Goal: Obtain resource: Download file/media

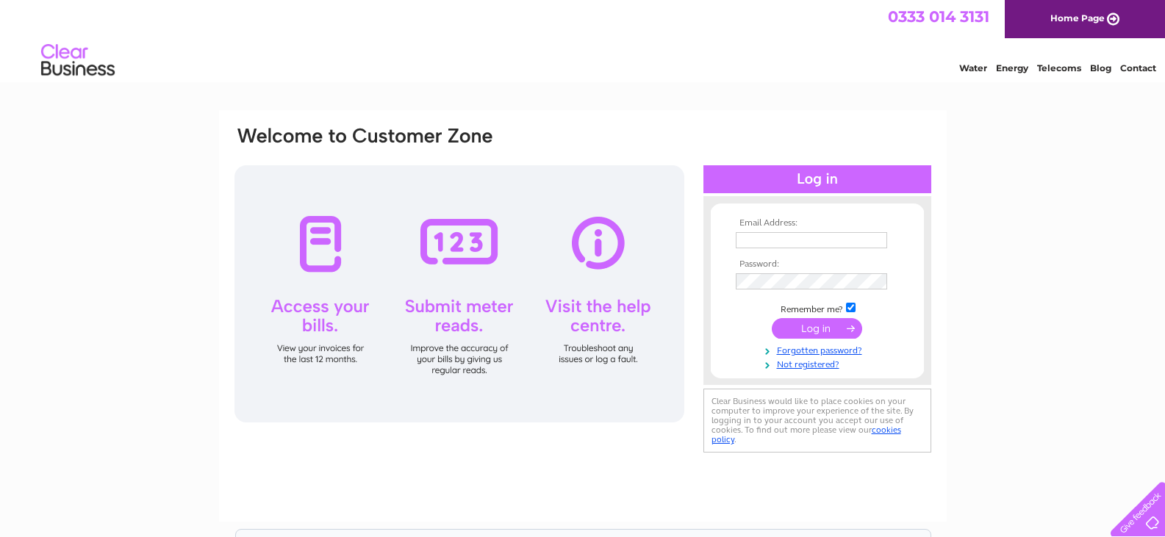
type input "[EMAIL_ADDRESS][DOMAIN_NAME]"
click at [834, 328] on input "submit" at bounding box center [817, 328] width 90 height 21
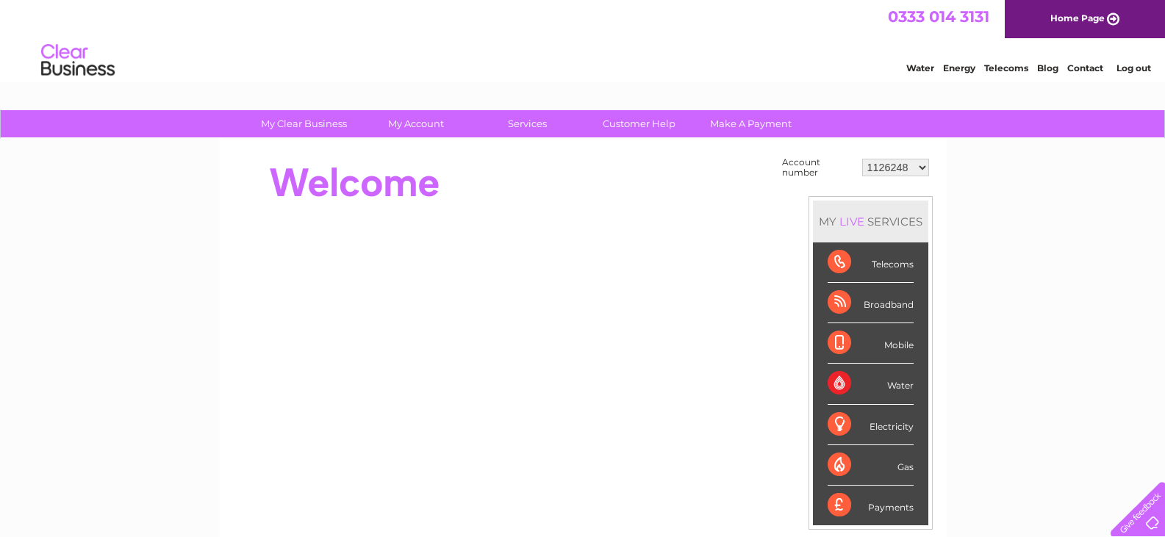
click at [905, 168] on select "1126248 30293653 30319204" at bounding box center [895, 168] width 67 height 18
click at [862, 159] on select "1126248 30293653 30319204" at bounding box center [895, 168] width 67 height 18
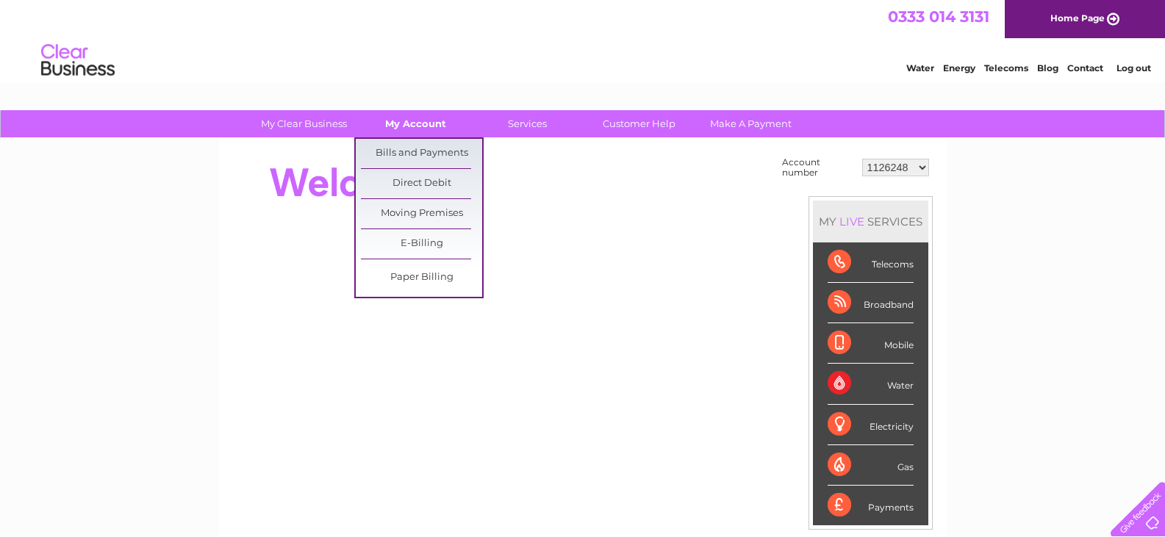
click at [410, 119] on link "My Account" at bounding box center [415, 123] width 121 height 27
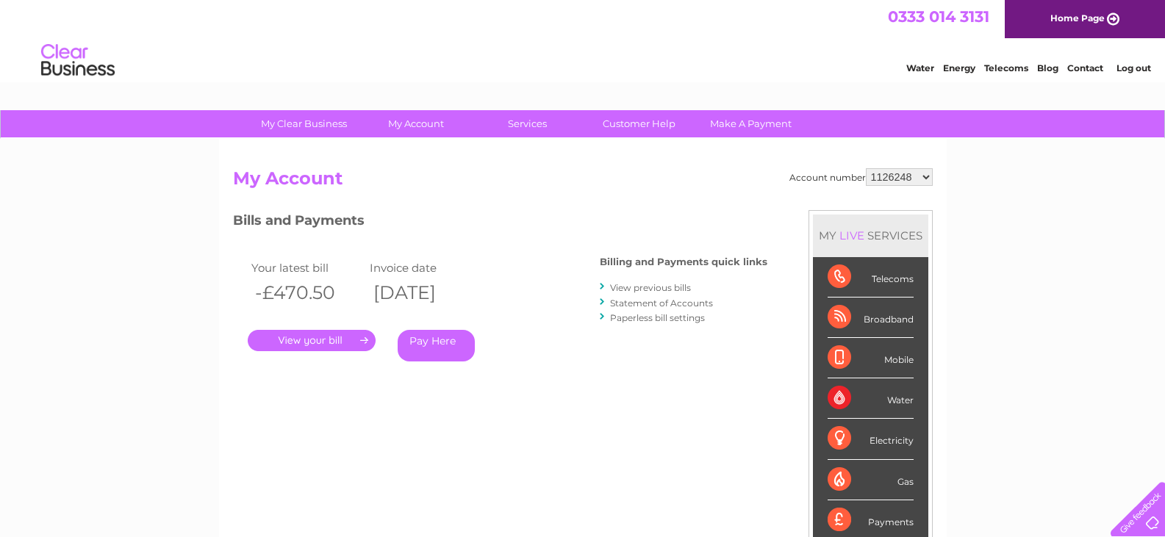
click at [909, 177] on select "1126248 30293653 30319204" at bounding box center [899, 177] width 67 height 18
select select "30293653"
click at [866, 168] on select "1126248 30293653 30319204" at bounding box center [899, 177] width 67 height 18
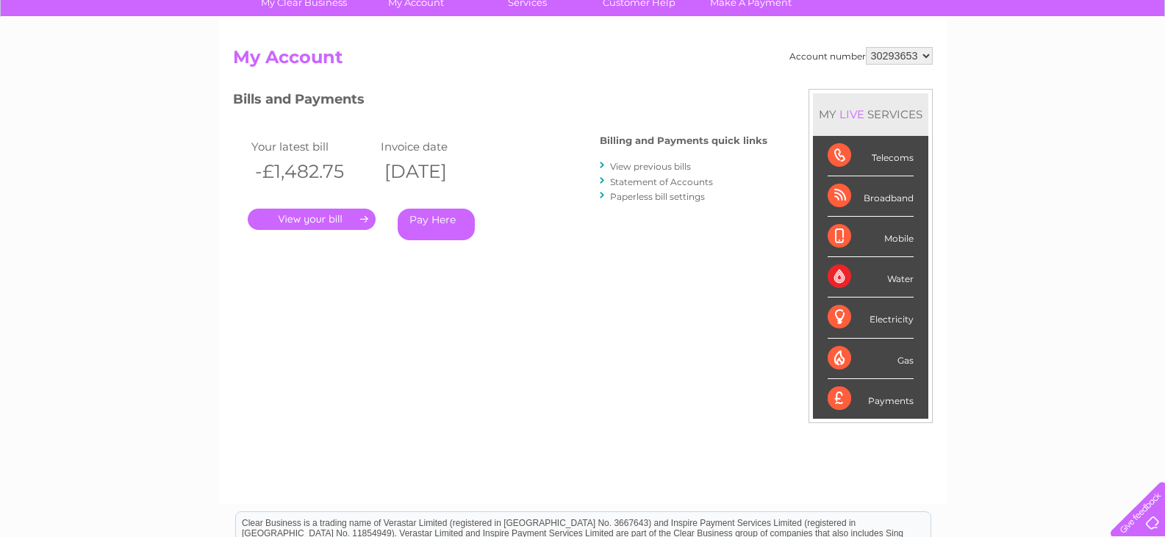
scroll to position [147, 0]
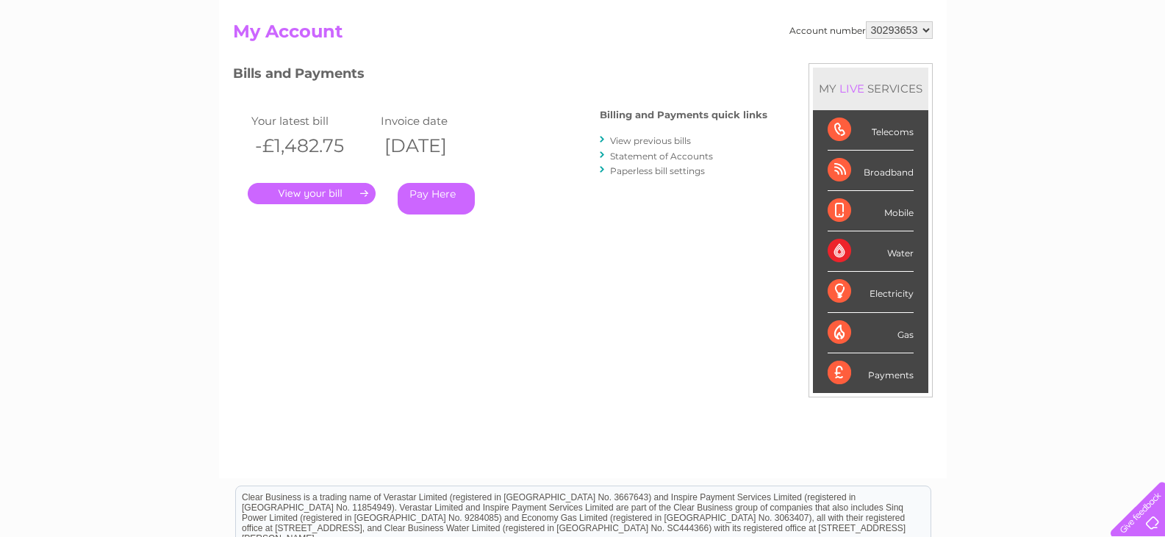
click at [669, 157] on link "Statement of Accounts" at bounding box center [661, 156] width 103 height 11
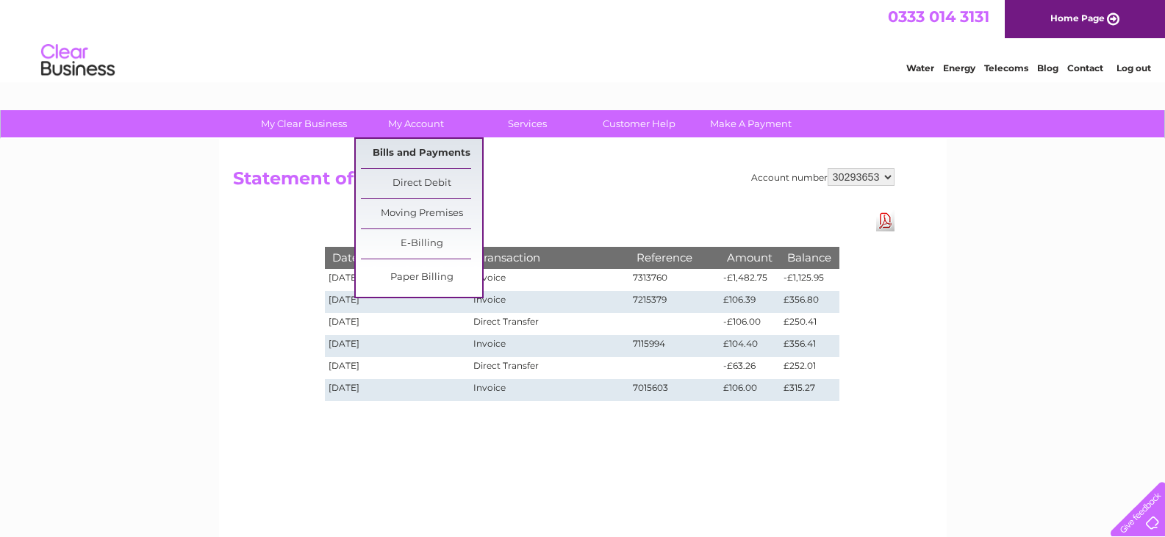
click at [448, 151] on link "Bills and Payments" at bounding box center [421, 153] width 121 height 29
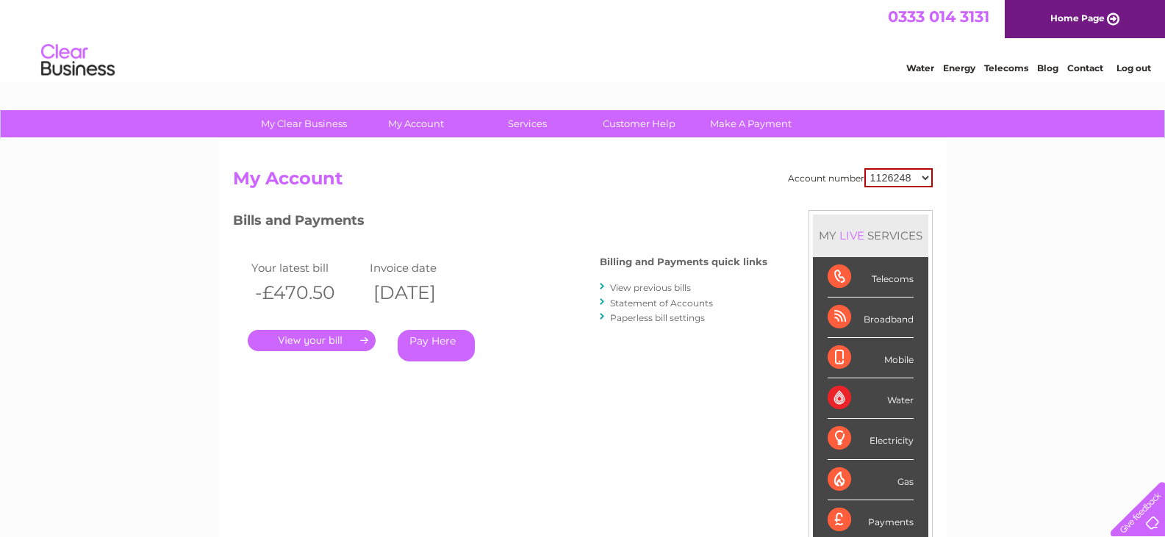
click at [680, 285] on link "View previous bills" at bounding box center [650, 287] width 81 height 11
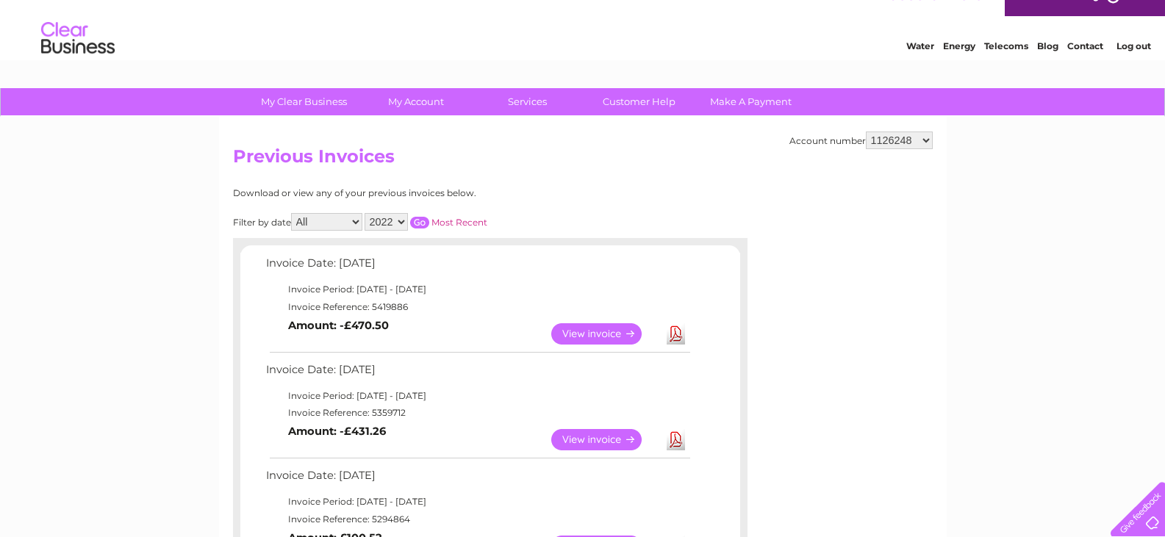
scroll to position [20, 0]
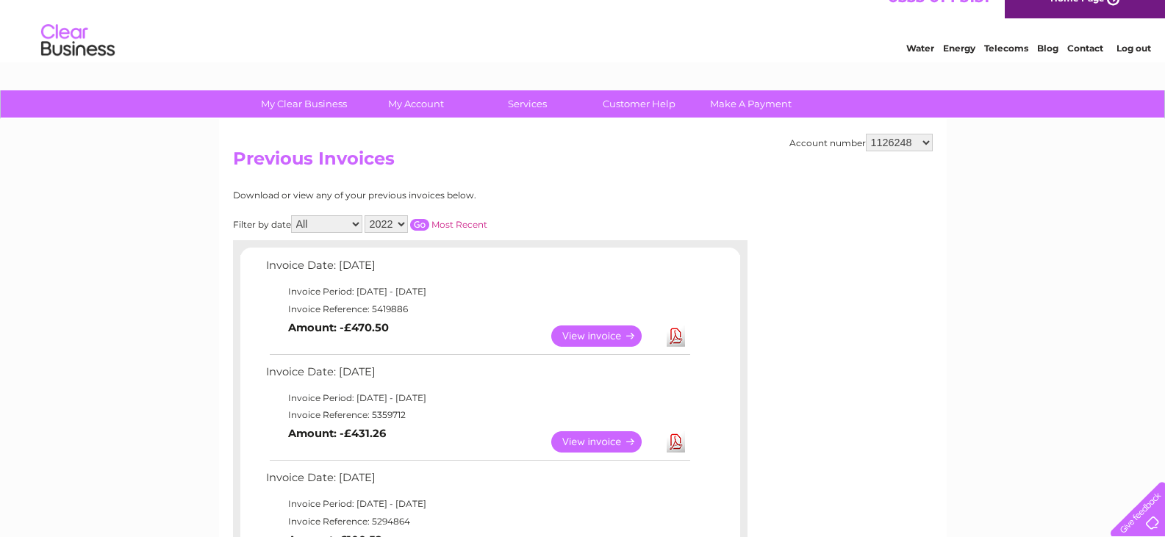
click at [398, 221] on select "2022 2021" at bounding box center [386, 224] width 43 height 18
click at [906, 143] on select "1126248 30293653 30319204" at bounding box center [899, 143] width 67 height 18
select select "30293653"
click at [866, 134] on select "1126248 30293653 30319204" at bounding box center [899, 143] width 67 height 18
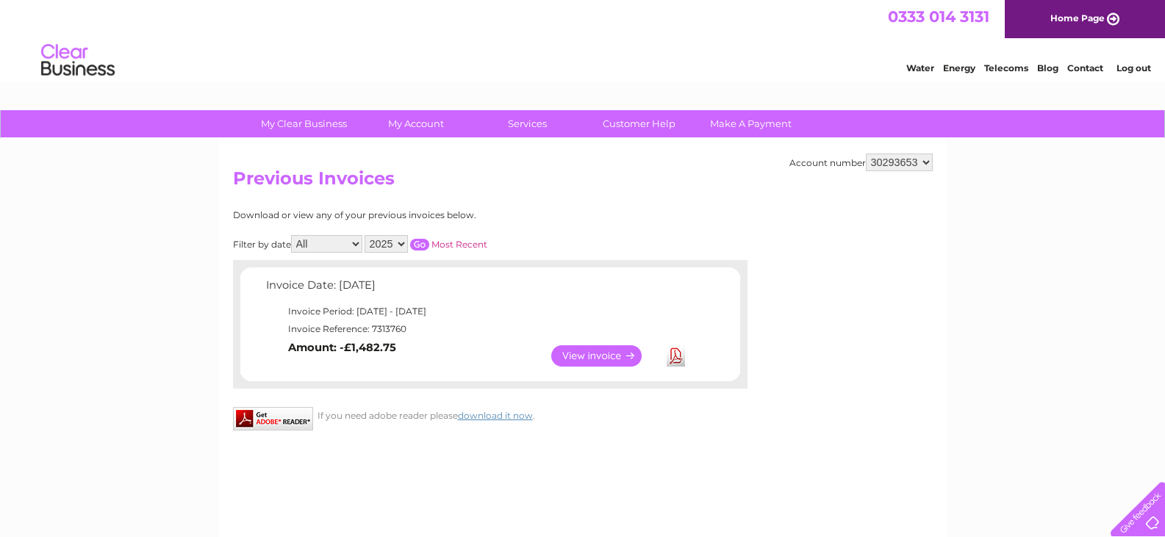
click at [608, 354] on link "View" at bounding box center [605, 355] width 108 height 21
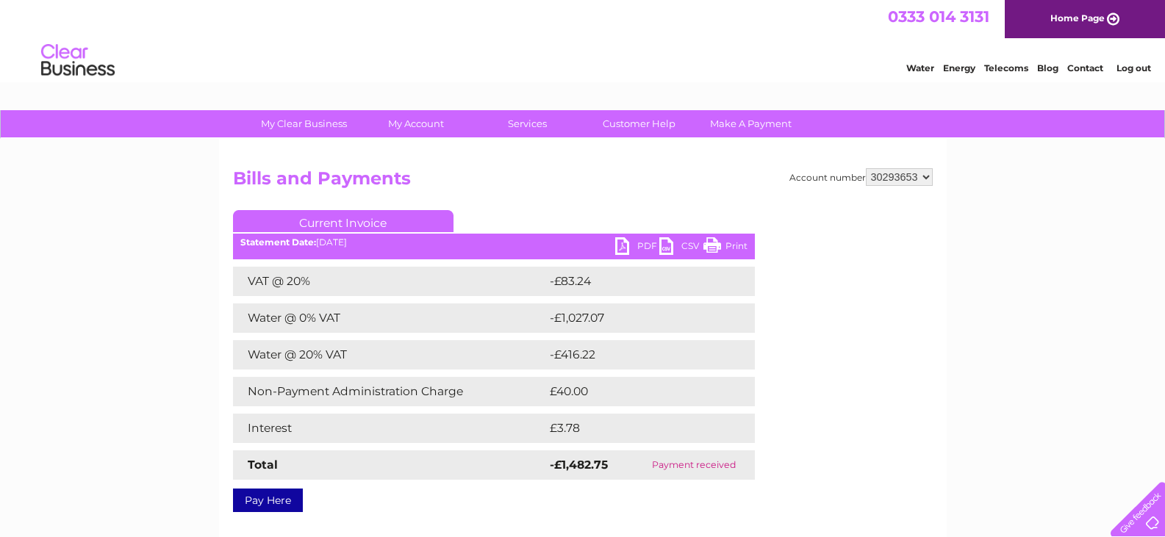
click at [628, 240] on link "PDF" at bounding box center [637, 247] width 44 height 21
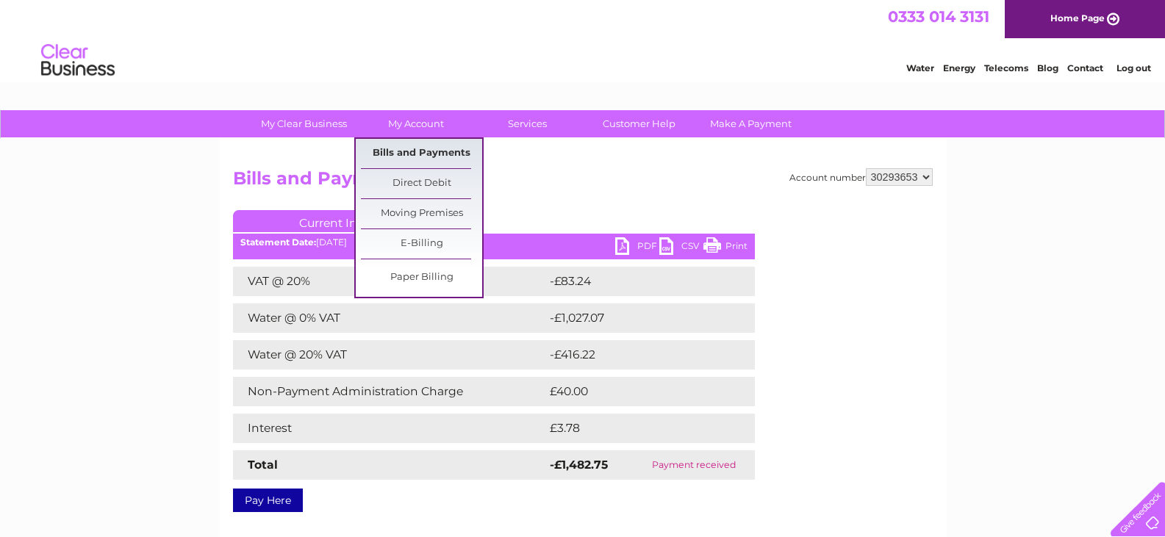
click at [452, 150] on link "Bills and Payments" at bounding box center [421, 153] width 121 height 29
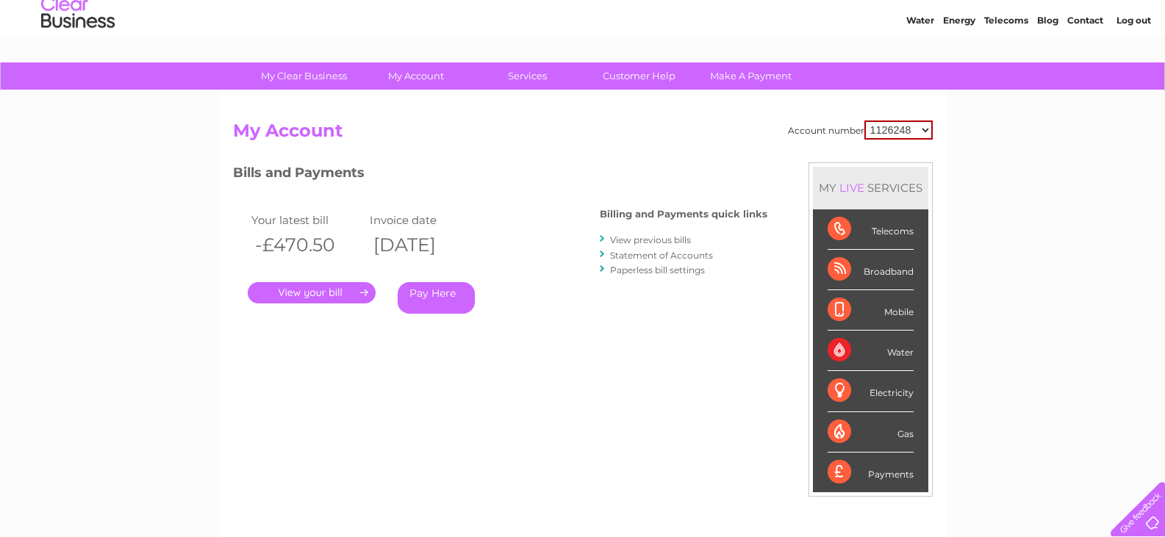
scroll to position [74, 0]
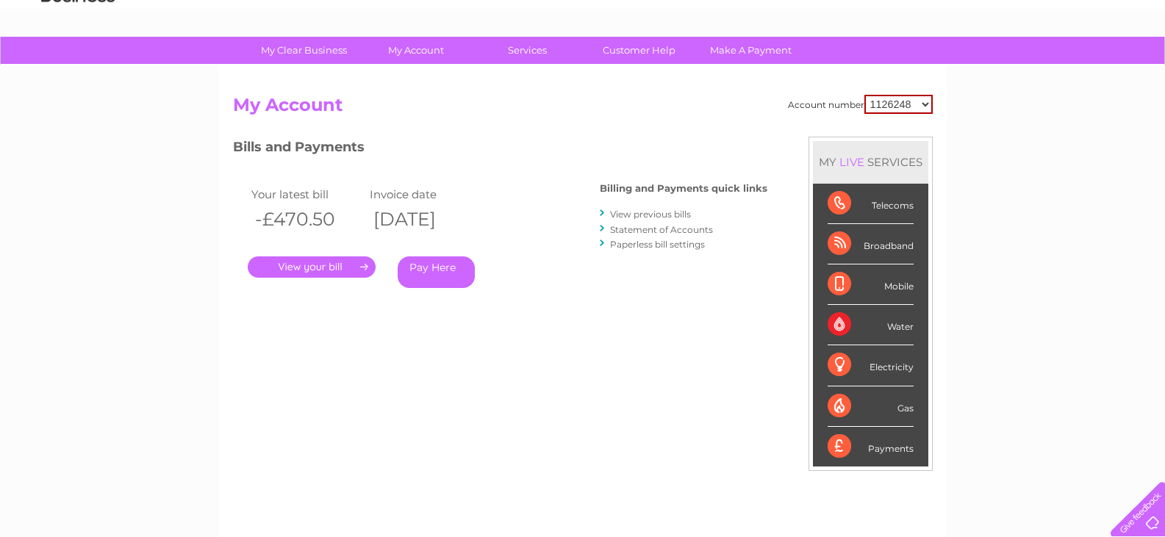
drag, startPoint x: 919, startPoint y: 99, endPoint x: 922, endPoint y: 110, distance: 11.4
click at [919, 99] on select "1126248 30293653 30319204" at bounding box center [898, 104] width 68 height 19
select select "30293653"
click at [864, 95] on select "1126248 30293653 30319204" at bounding box center [898, 104] width 68 height 19
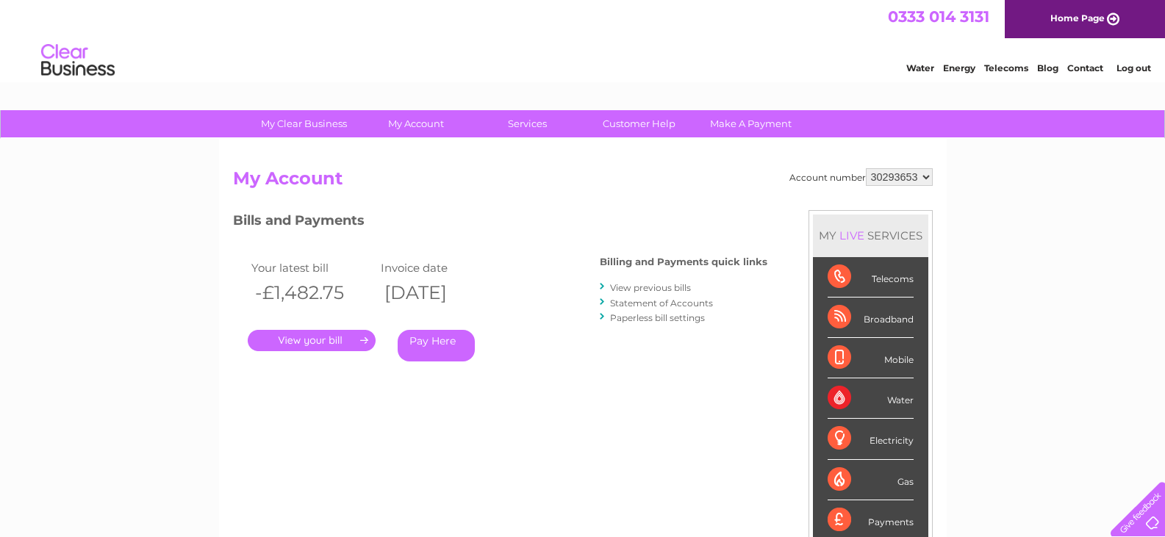
click at [898, 176] on select "1126248 30293653 30319204" at bounding box center [899, 177] width 67 height 18
click at [701, 198] on div "Account number 1126248 30293653 30319204 My Account MY LIVE SERVICES Telecoms B…" at bounding box center [583, 389] width 700 height 443
click at [673, 301] on link "Statement of Accounts" at bounding box center [661, 303] width 103 height 11
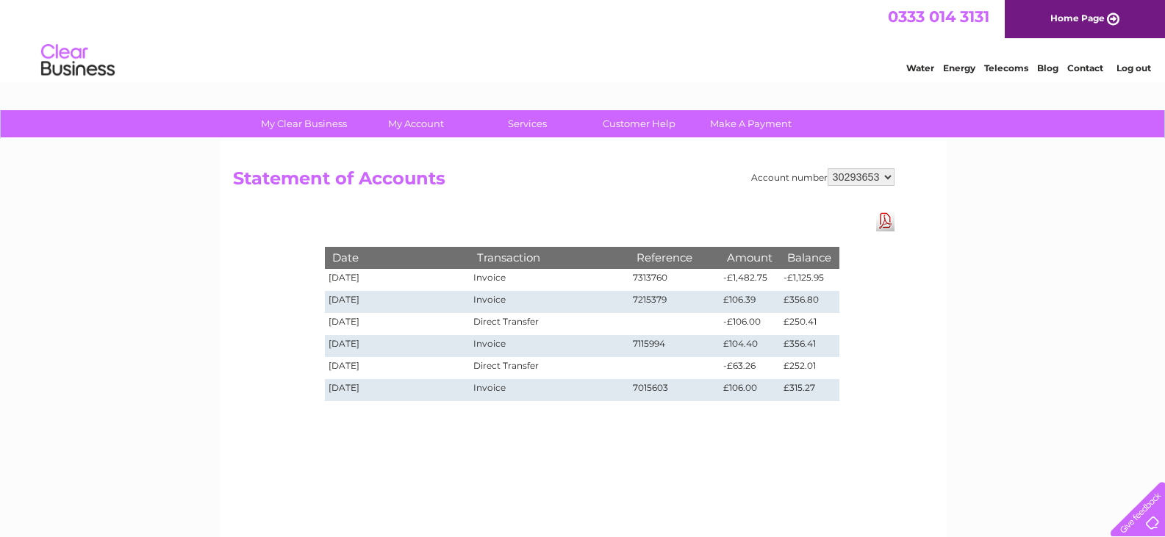
click at [872, 172] on select "1126248 30293653 30319204" at bounding box center [861, 177] width 67 height 18
click at [828, 168] on select "1126248 30293653 30319204" at bounding box center [861, 177] width 67 height 18
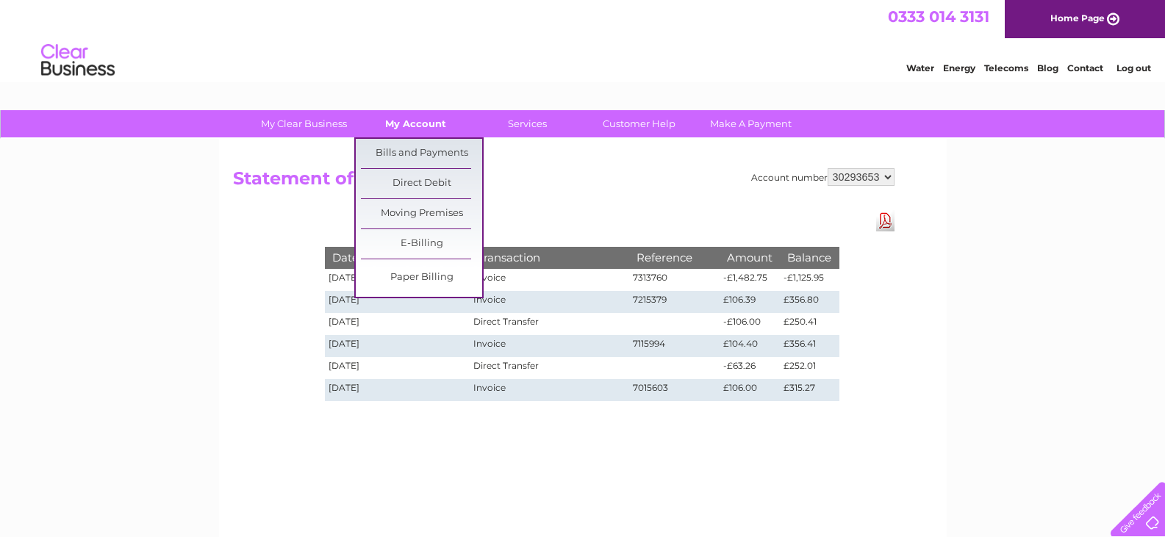
click at [456, 115] on link "My Account" at bounding box center [415, 123] width 121 height 27
click at [447, 147] on link "Bills and Payments" at bounding box center [421, 153] width 121 height 29
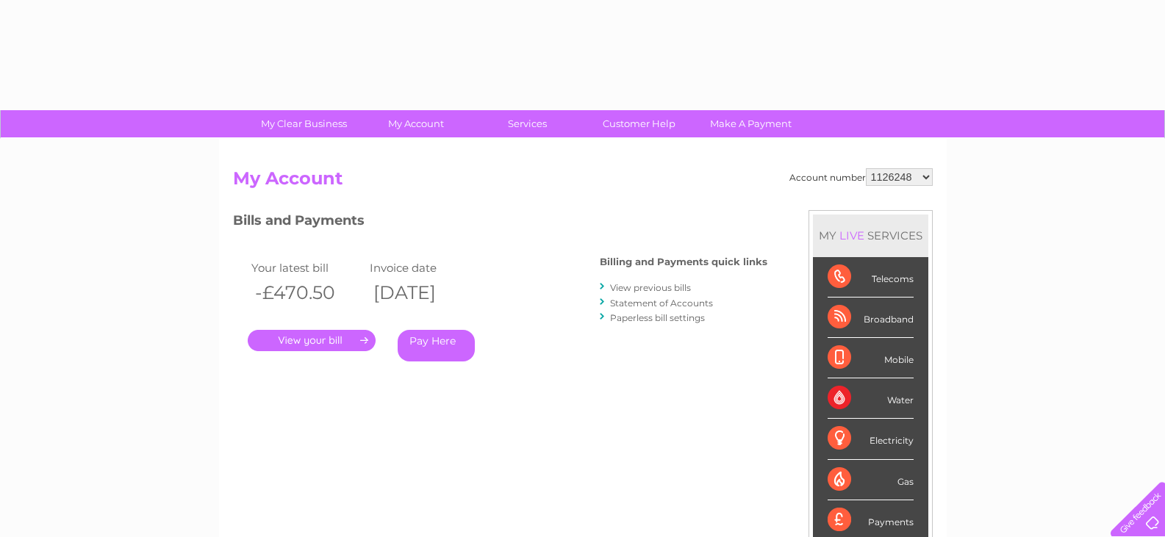
click at [895, 178] on select "1126248 30293653 30319204" at bounding box center [899, 177] width 67 height 18
select select "30293653"
click at [866, 168] on select "1126248 30293653 30319204" at bounding box center [899, 177] width 67 height 18
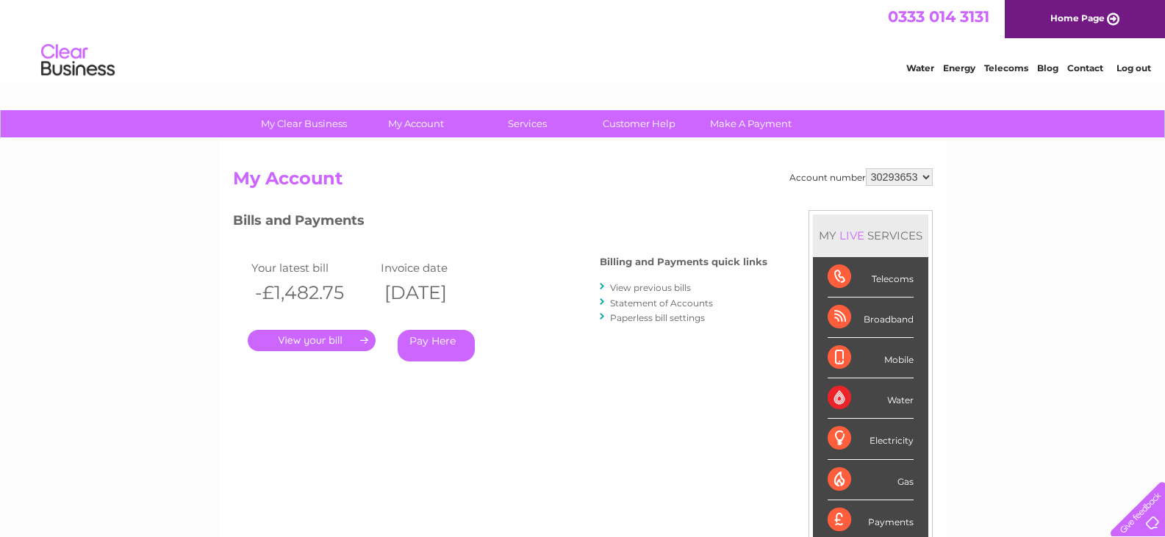
click at [680, 287] on link "View previous bills" at bounding box center [650, 287] width 81 height 11
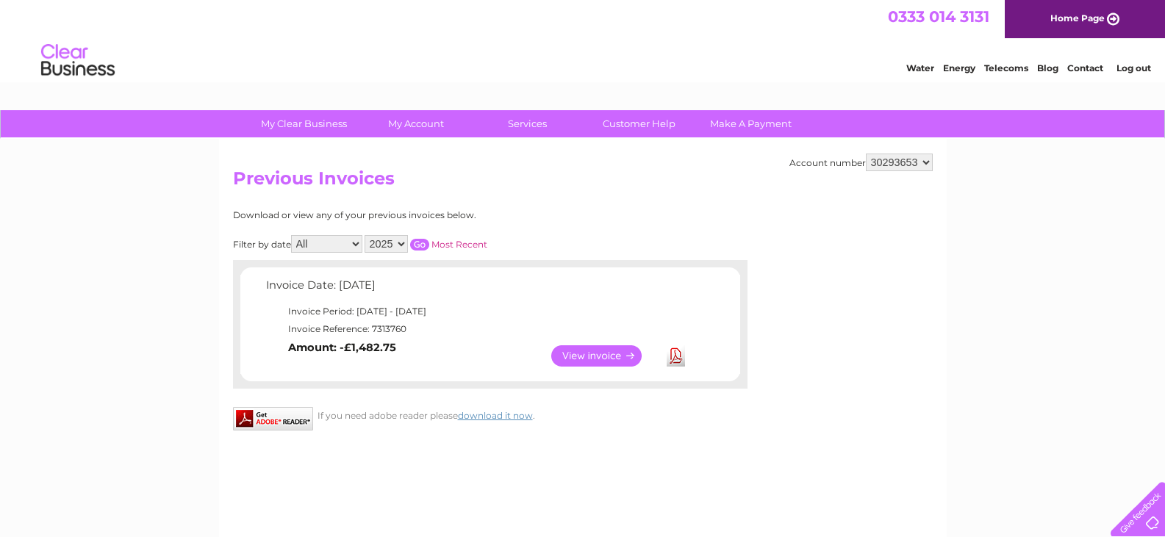
click at [923, 166] on select "1126248 30293653 30319204" at bounding box center [899, 163] width 67 height 18
click at [866, 154] on select "1126248 30293653 30319204" at bounding box center [899, 163] width 67 height 18
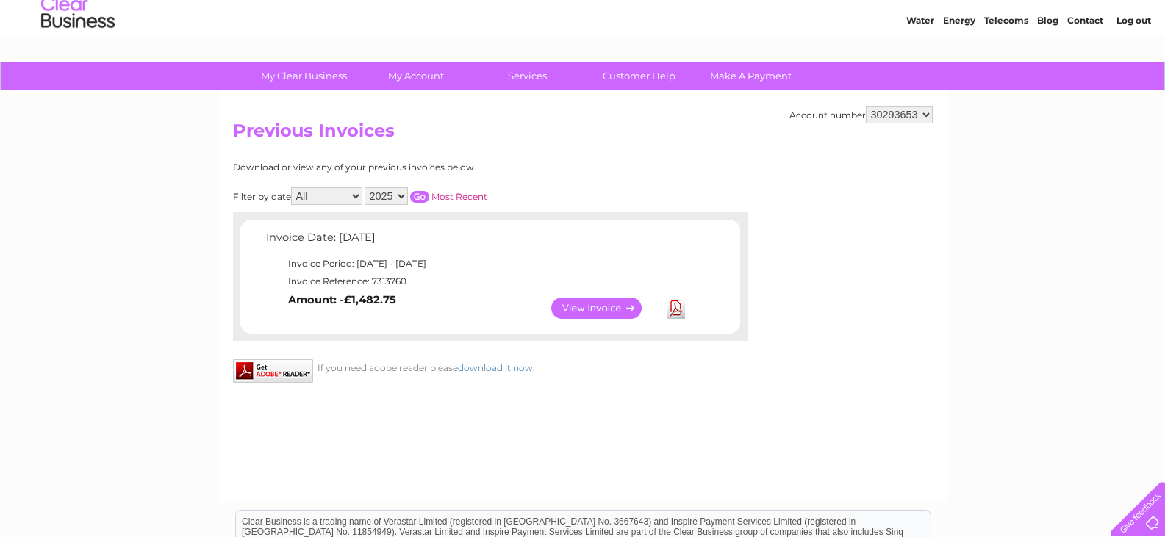
scroll to position [74, 0]
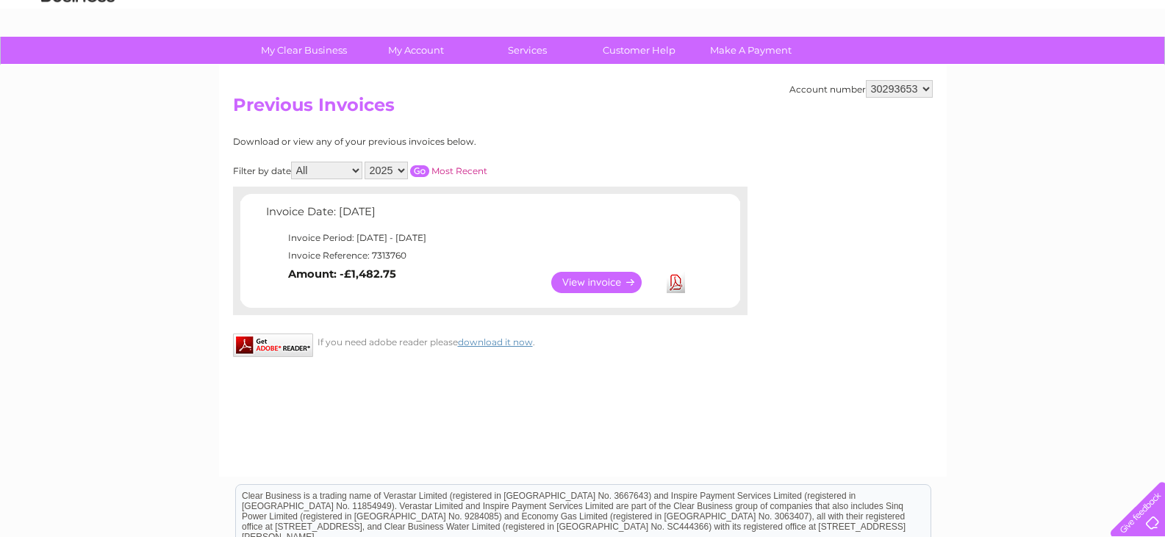
click at [358, 169] on select "All January March April May June July August September October November December" at bounding box center [326, 171] width 71 height 18
click at [399, 172] on select "2025 2024" at bounding box center [386, 171] width 43 height 18
select select "2024"
click at [366, 162] on select "2025 2024" at bounding box center [386, 171] width 43 height 18
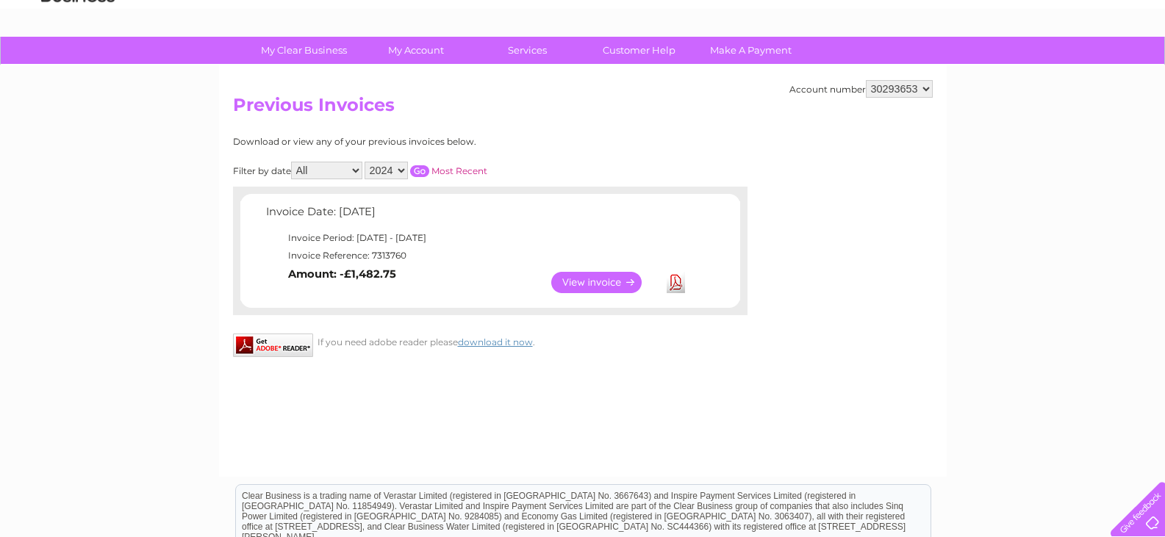
click at [353, 171] on select "All January March April May June July August September October November December" at bounding box center [326, 171] width 71 height 18
click at [293, 162] on select "All January March April May June July August September October November December" at bounding box center [326, 171] width 71 height 18
click at [398, 171] on select "2025 2024" at bounding box center [386, 171] width 43 height 18
click at [366, 162] on select "2025 2024" at bounding box center [386, 171] width 43 height 18
click at [419, 169] on input "button" at bounding box center [419, 171] width 19 height 12
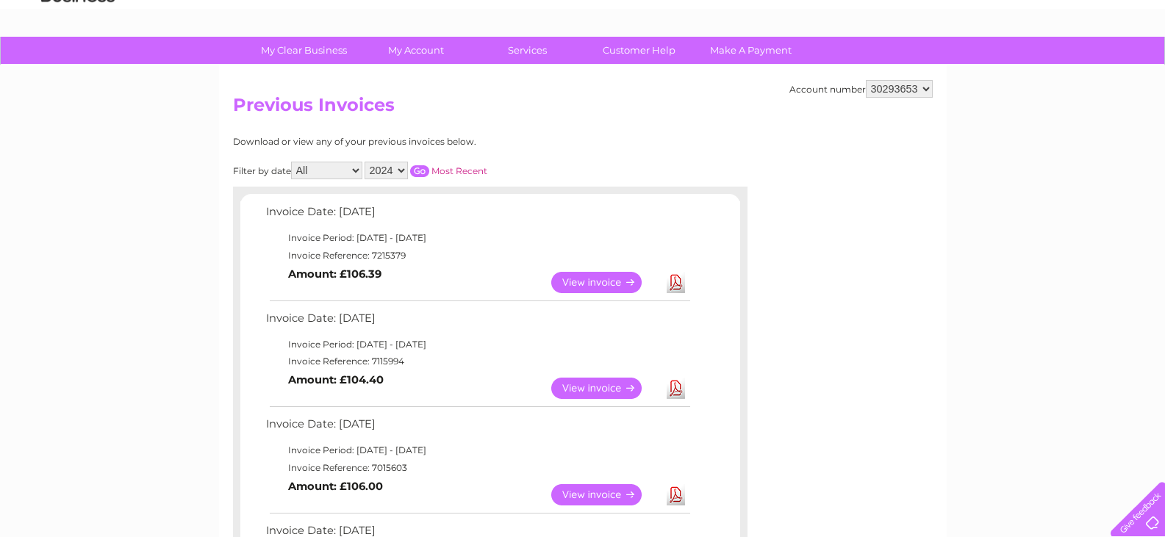
click at [612, 282] on link "View" at bounding box center [605, 282] width 108 height 21
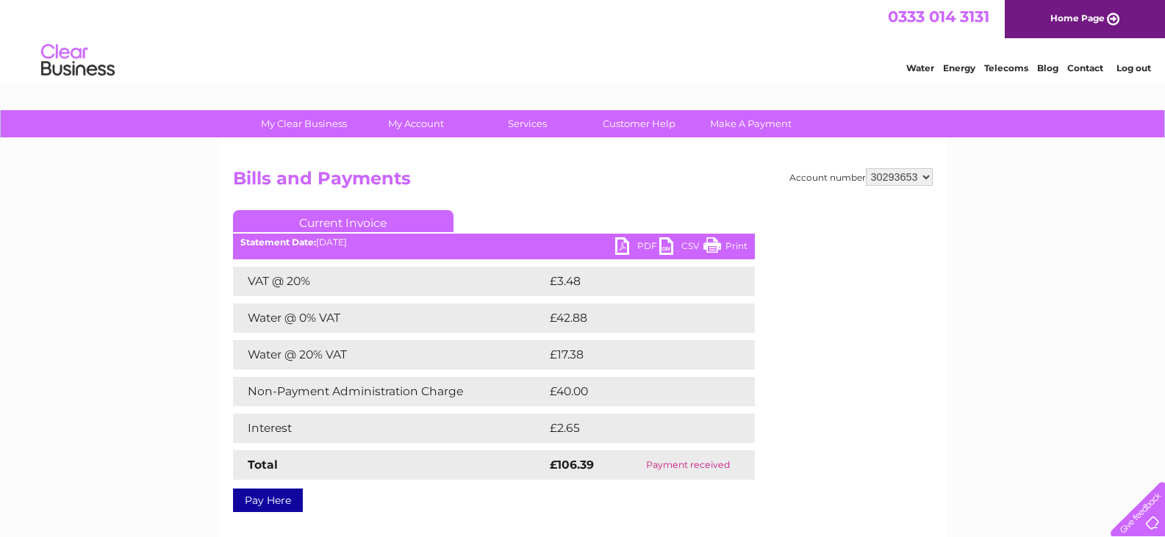
click at [633, 243] on link "PDF" at bounding box center [637, 247] width 44 height 21
